Goal: Task Accomplishment & Management: Manage account settings

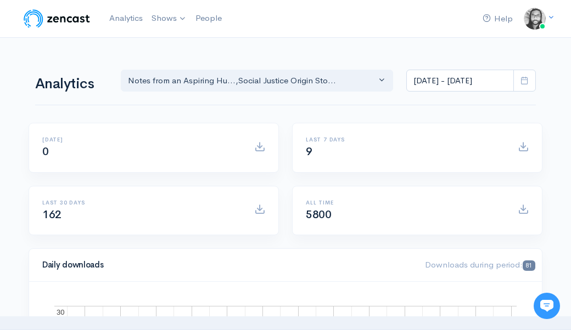
click at [284, 129] on div "Today 0" at bounding box center [153, 154] width 263 height 63
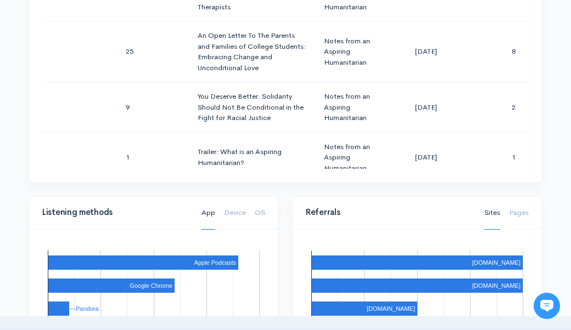
scroll to position [904, 0]
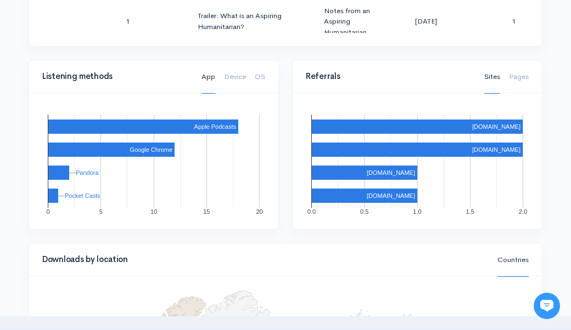
click at [288, 126] on div "Referrals Sites Pages 0.0 0.5 1.0 1.5 2.0 share.zencast.fm socialjusticeorigins…" at bounding box center [416, 151] width 263 height 183
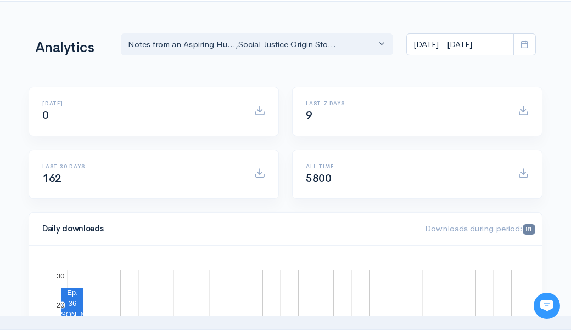
scroll to position [22, 0]
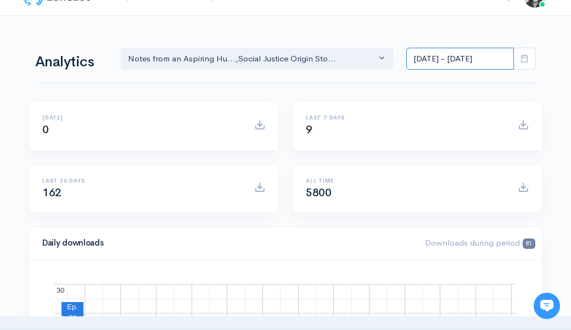
click at [464, 57] on input "Oct 1, 2025 - Oct 14, 2025" at bounding box center [460, 59] width 108 height 23
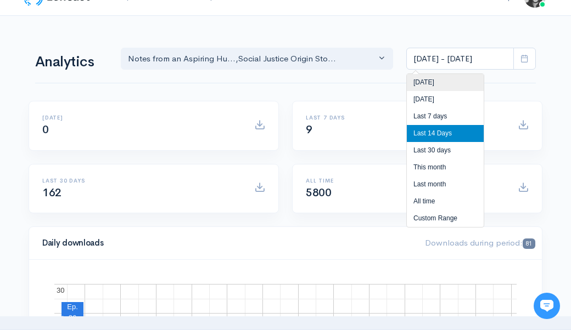
click at [444, 88] on li "Today" at bounding box center [445, 82] width 77 height 17
type input "Oct 14, 2025 - Oct 14, 2025"
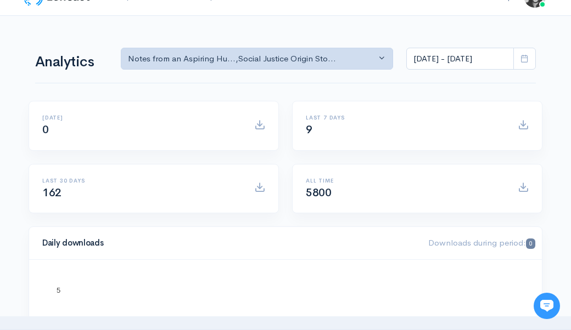
scroll to position [0, 0]
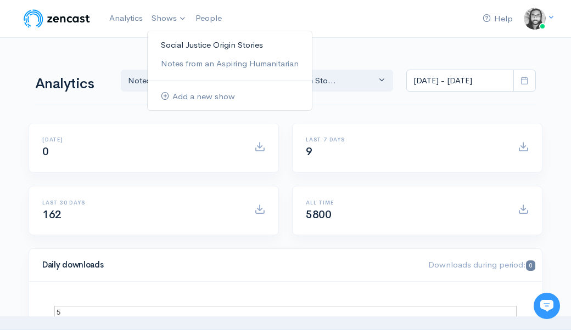
click at [186, 49] on link "Social Justice Origin Stories" at bounding box center [230, 45] width 164 height 19
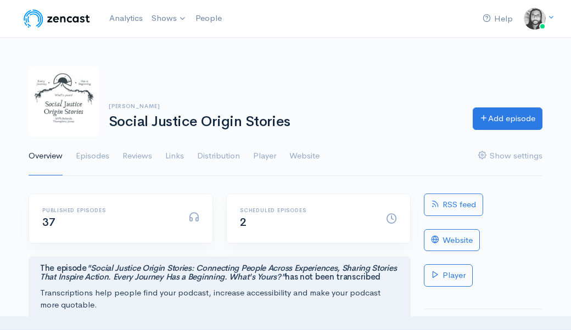
scroll to position [14, 0]
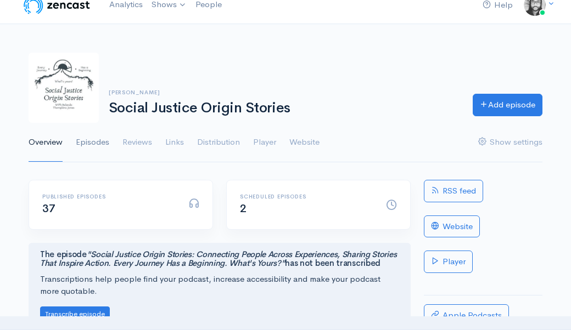
click at [94, 144] on link "Episodes" at bounding box center [92, 143] width 33 height 40
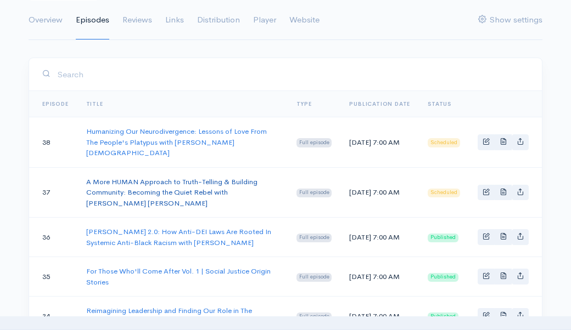
scroll to position [143, 0]
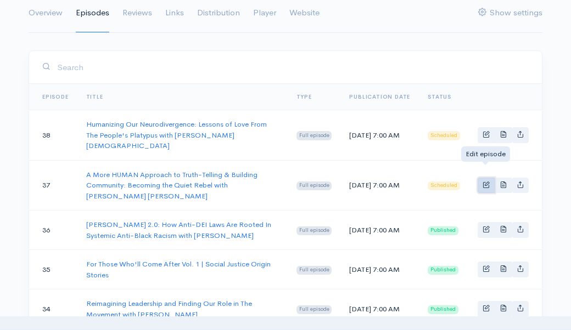
click at [486, 181] on span "Basic example" at bounding box center [486, 184] width 7 height 7
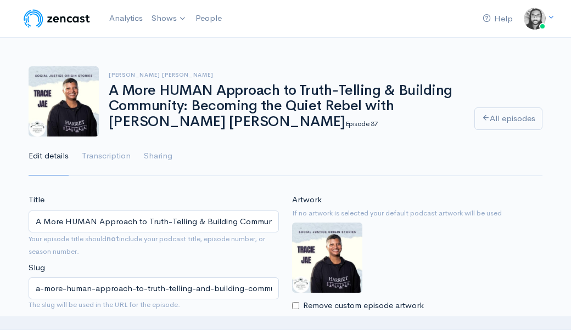
click at [214, 231] on input "A More HUMAN Approach to Truth-Telling & Building Community: Becoming the Quiet…" at bounding box center [154, 222] width 250 height 23
click at [216, 227] on input "A More HUMAN Approach to Truth-Telling & Building Community: Becoming the Quiet…" at bounding box center [154, 222] width 250 height 23
click at [220, 221] on input "A More HUMAN Approach to Truth-Telling & Building Community: Becoming the Quiet…" at bounding box center [154, 222] width 250 height 23
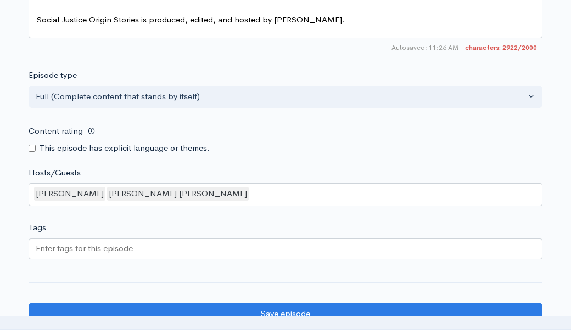
scroll to position [1551, 0]
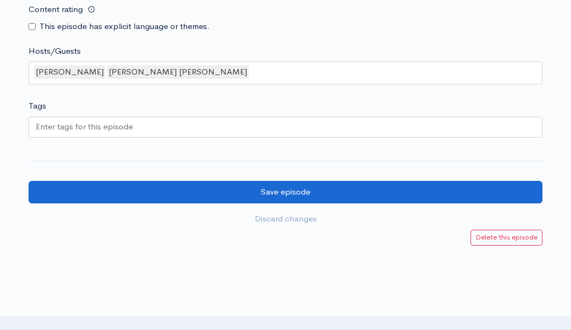
type input "A More HUMAN Approach to Truth-Telling & Building Community: Becoming The Quiet…"
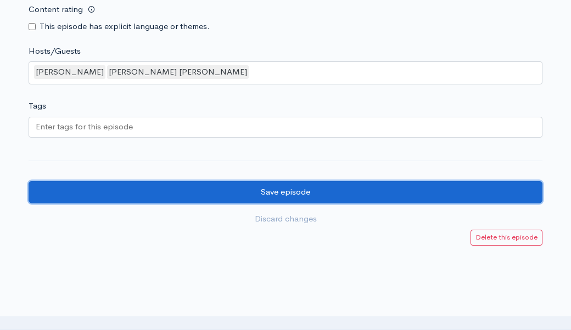
scroll to position [0, 0]
click at [362, 195] on input "Save episode" at bounding box center [286, 192] width 514 height 23
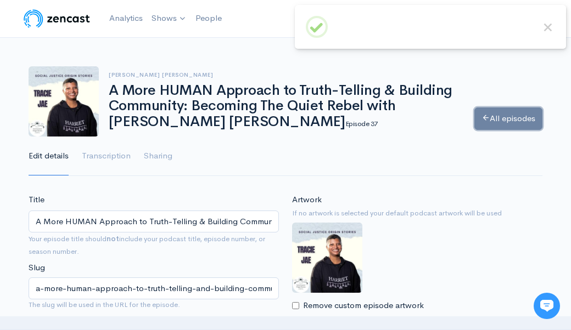
click at [490, 117] on link "All episodes" at bounding box center [508, 119] width 68 height 23
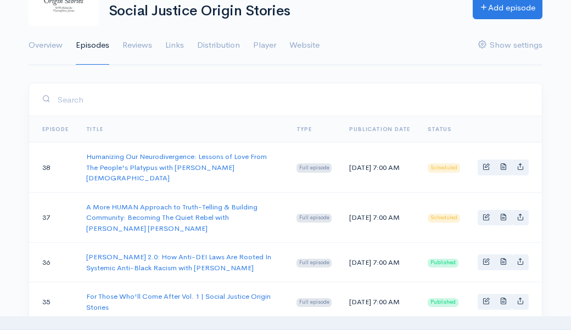
scroll to position [118, 0]
